Goal: Entertainment & Leisure: Consume media (video, audio)

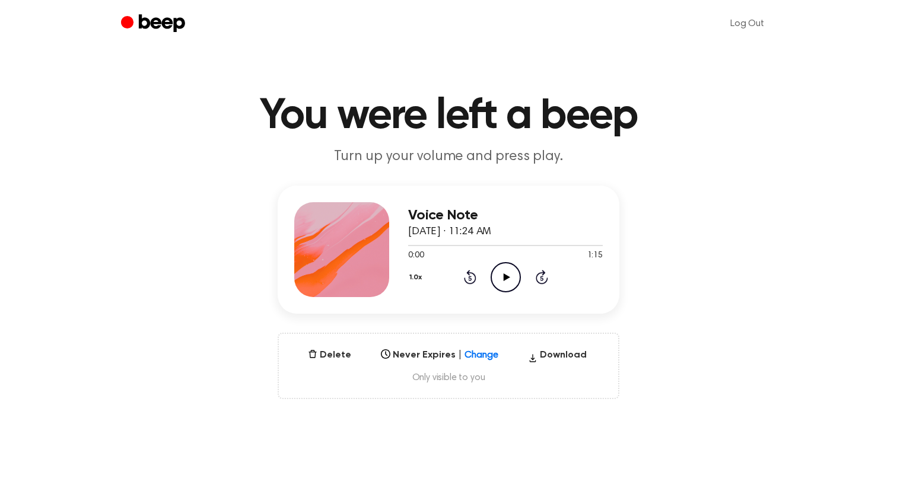
click at [504, 272] on icon "Play Audio" at bounding box center [506, 277] width 30 height 30
click at [504, 269] on icon "Play Audio" at bounding box center [506, 277] width 30 height 30
click at [504, 269] on icon "Pause Audio" at bounding box center [506, 277] width 30 height 30
click at [510, 275] on icon "Play Audio" at bounding box center [506, 277] width 30 height 30
click at [509, 275] on icon "Play Audio" at bounding box center [506, 277] width 30 height 30
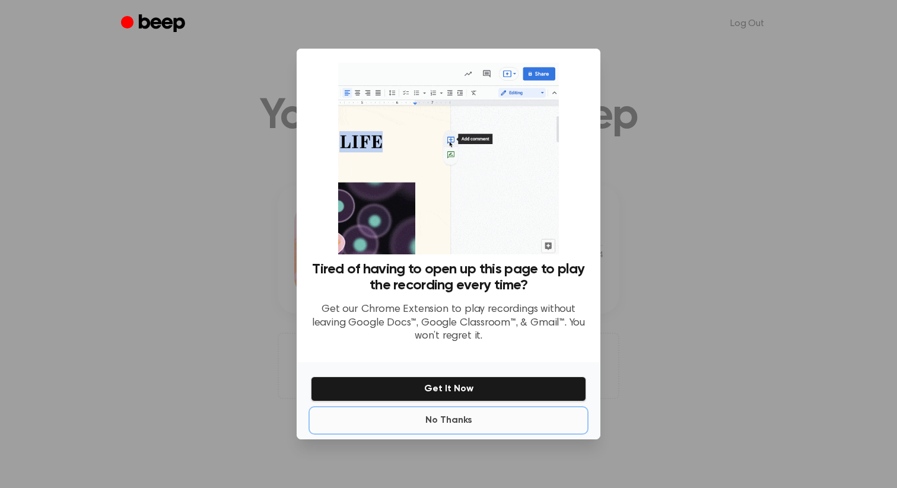
click at [465, 415] on button "No Thanks" at bounding box center [448, 421] width 275 height 24
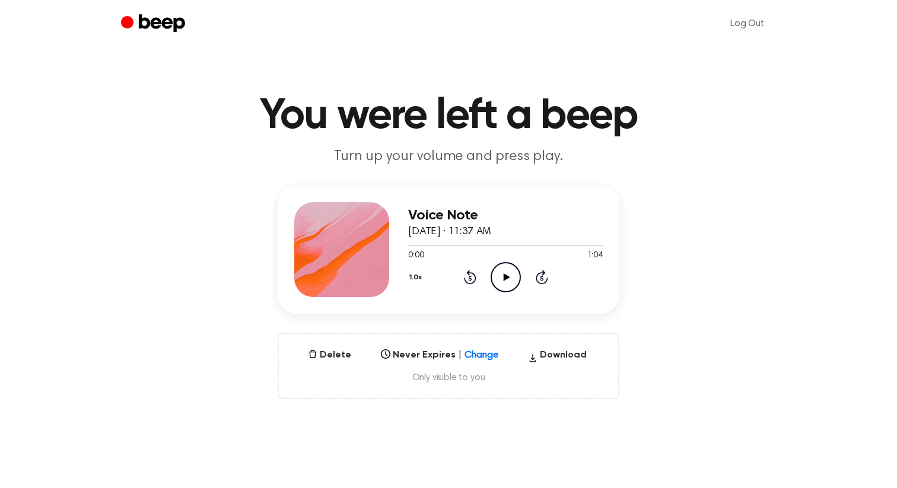
click at [505, 274] on icon at bounding box center [506, 277] width 7 height 8
click at [495, 271] on icon "Play Audio" at bounding box center [506, 277] width 30 height 30
click at [505, 280] on icon "Play Audio" at bounding box center [506, 277] width 30 height 30
click at [507, 279] on icon "Play Audio" at bounding box center [506, 277] width 30 height 30
click at [505, 270] on icon "Play Audio" at bounding box center [506, 277] width 30 height 30
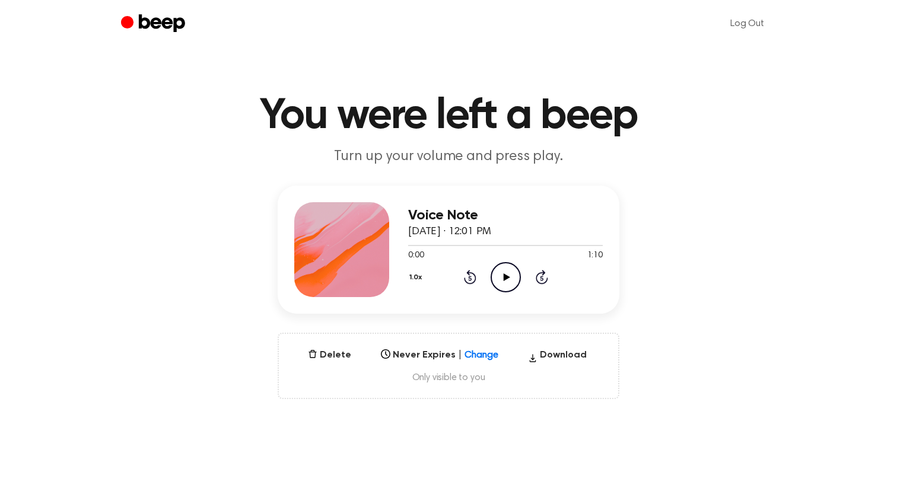
click at [511, 272] on icon "Play Audio" at bounding box center [506, 277] width 30 height 30
